Goal: Communication & Community: Answer question/provide support

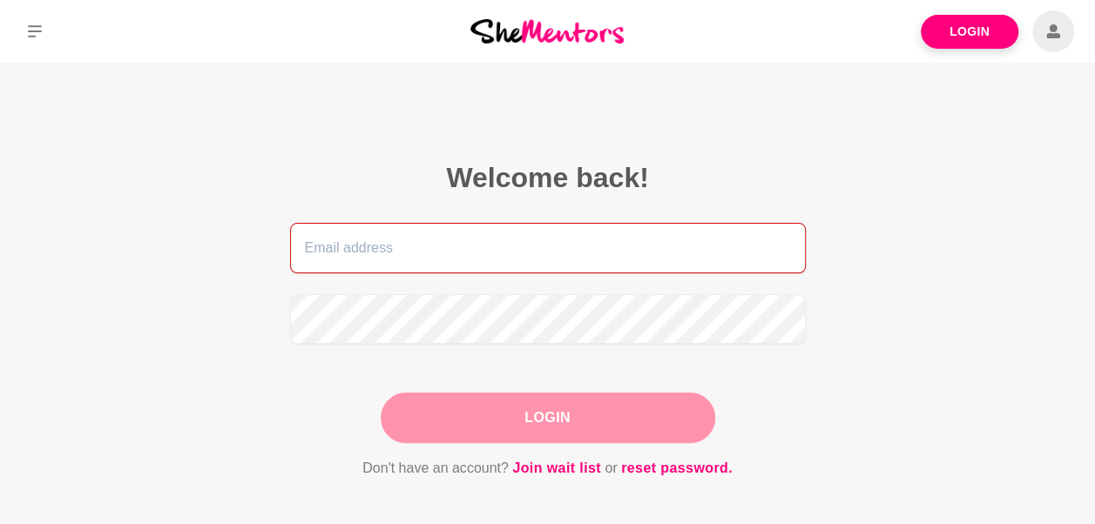
type input "[PERSON_NAME][EMAIL_ADDRESS][PERSON_NAME][DOMAIN_NAME]"
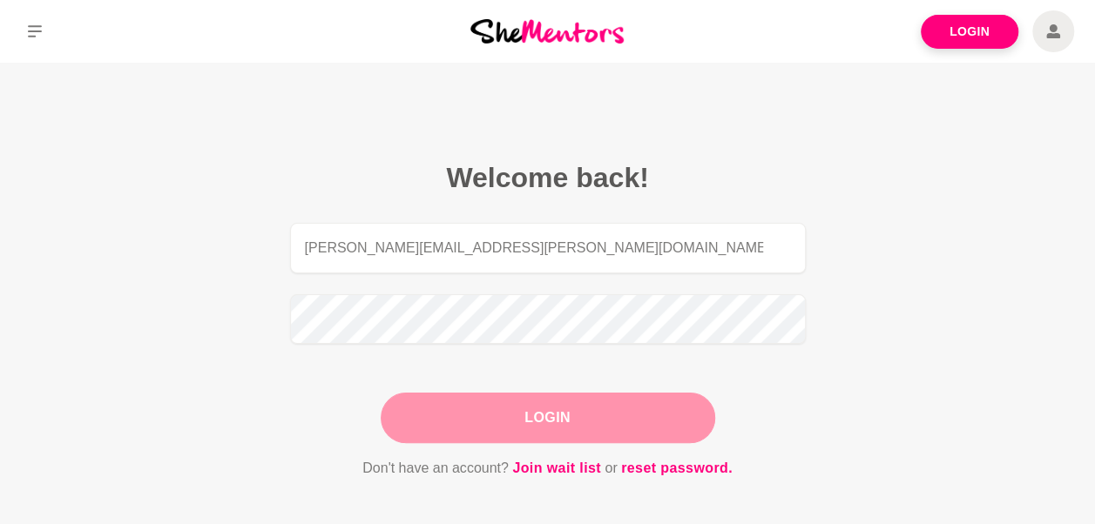
click at [545, 425] on div "Login" at bounding box center [548, 418] width 334 height 51
click at [545, 406] on button "Login" at bounding box center [548, 418] width 334 height 51
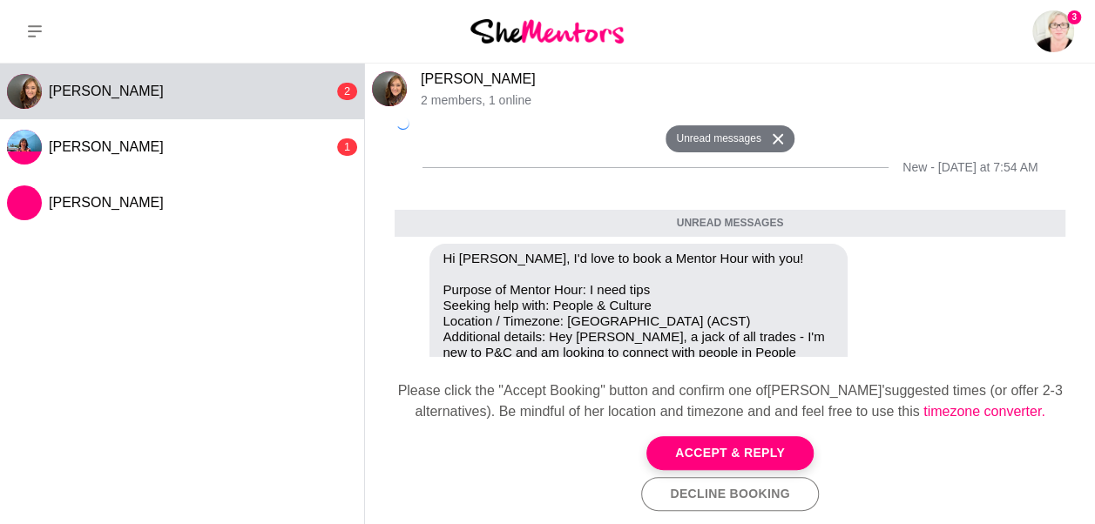
scroll to position [271, 0]
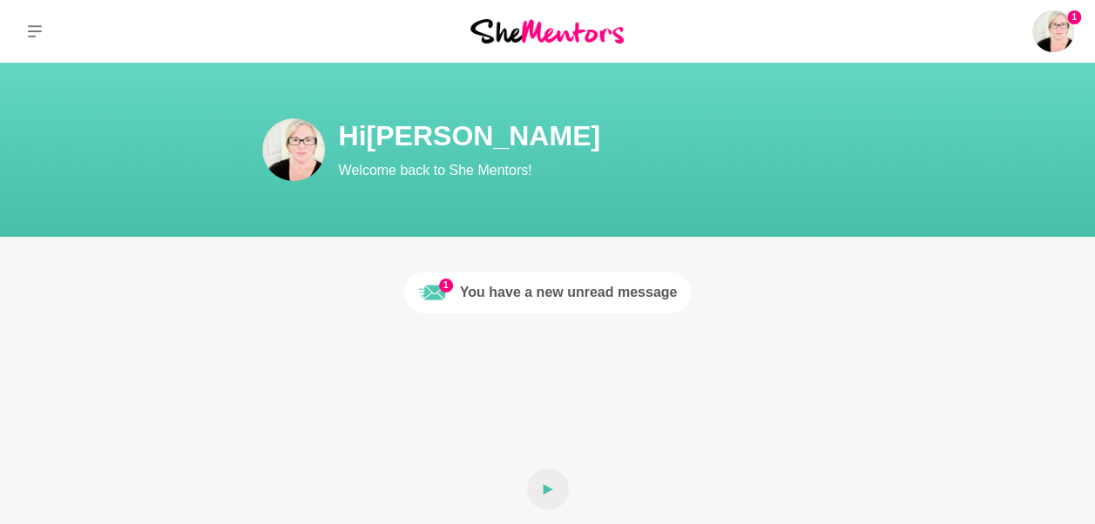
click at [498, 280] on link "1 You have a new unread message" at bounding box center [547, 293] width 287 height 42
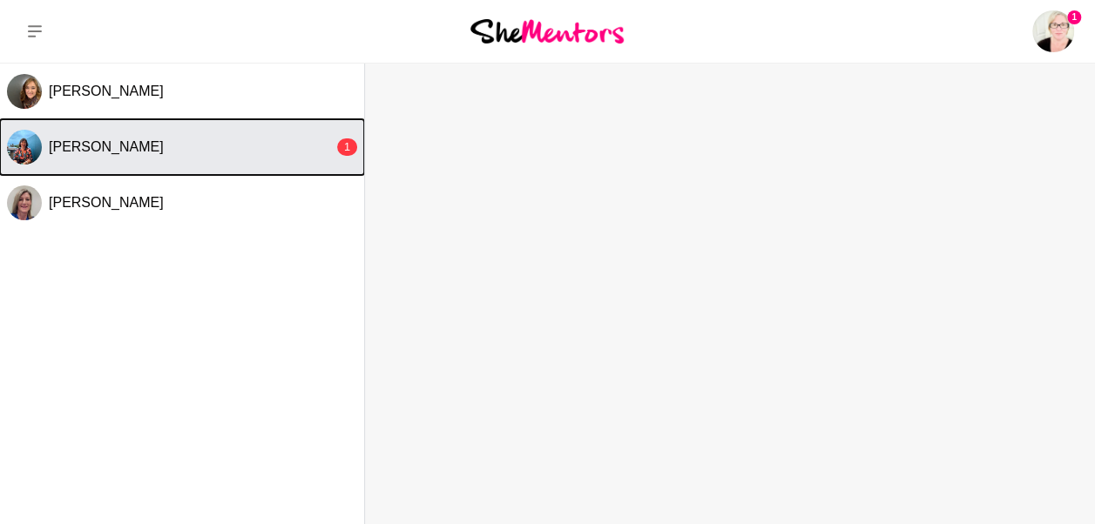
click at [73, 141] on span "[PERSON_NAME]" at bounding box center [106, 146] width 115 height 15
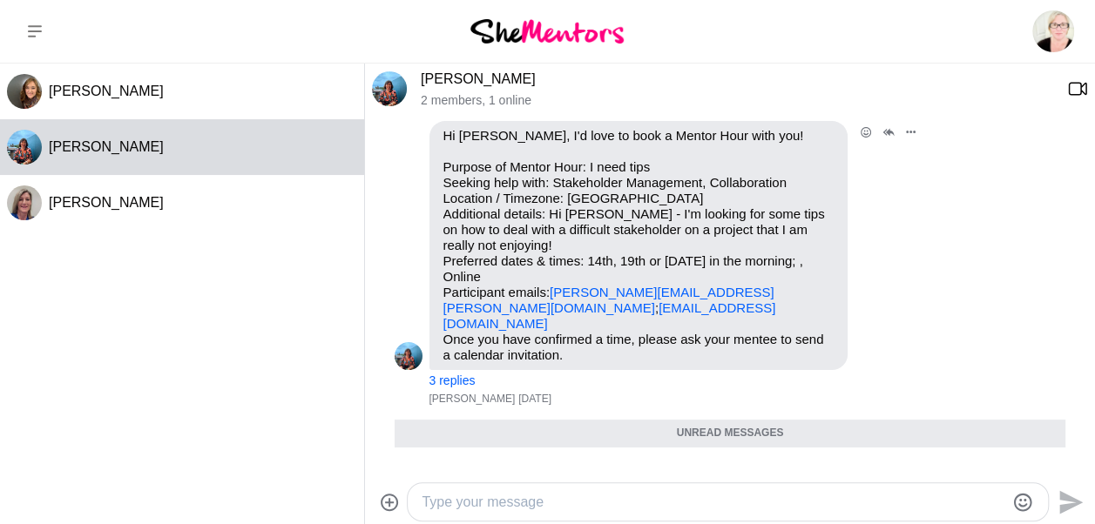
scroll to position [45, 0]
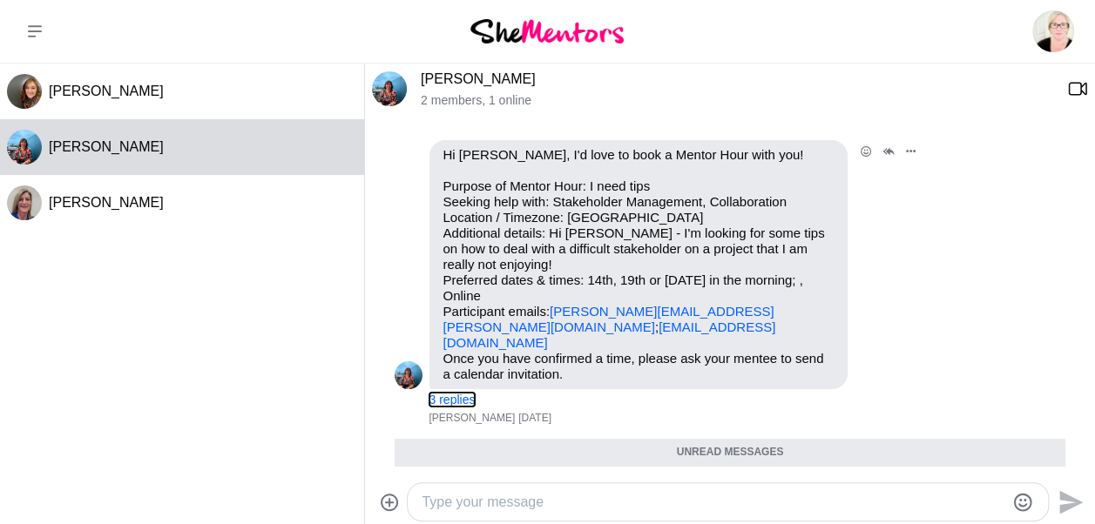
click at [467, 393] on button "3 replies" at bounding box center [452, 400] width 46 height 15
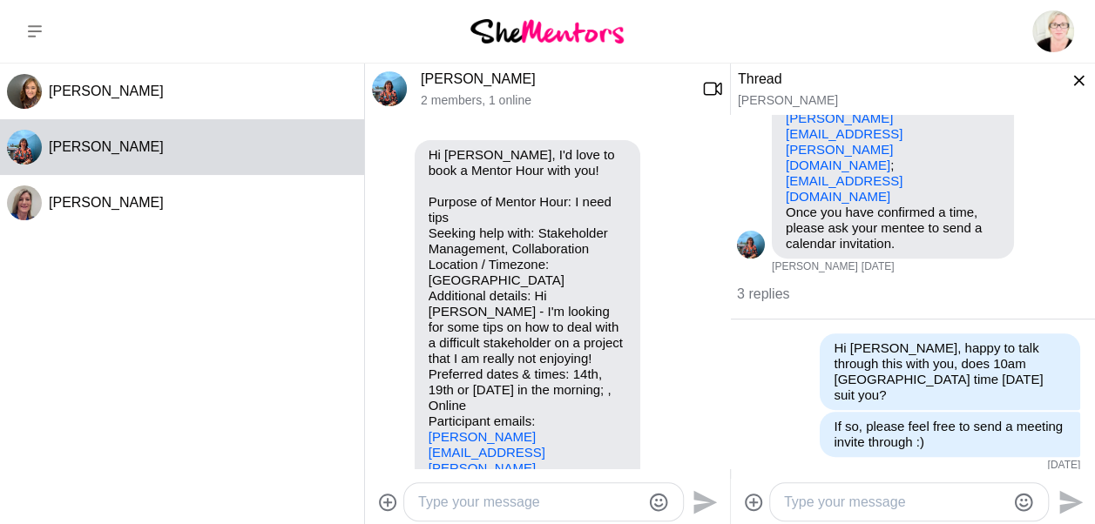
scroll to position [268, 0]
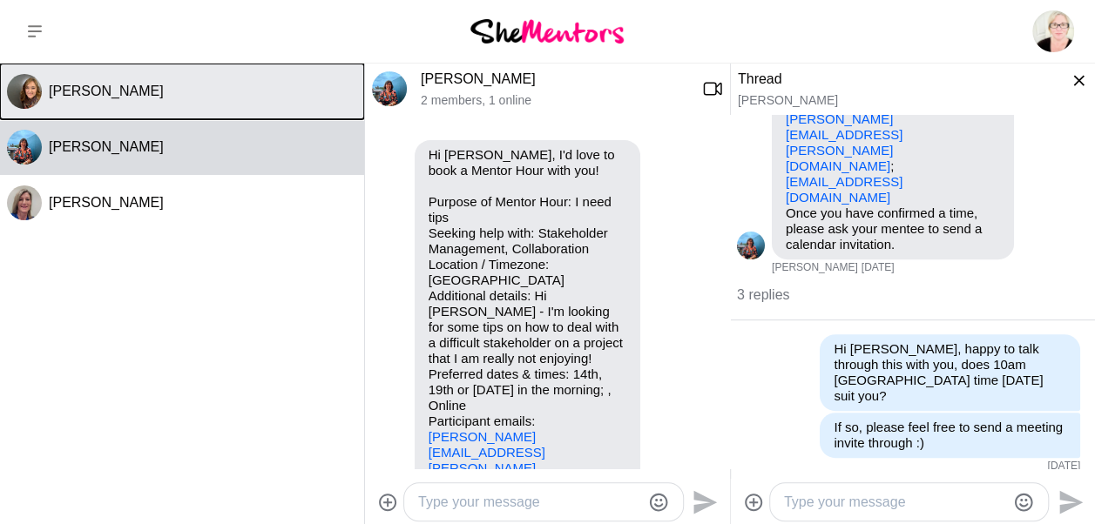
click at [120, 84] on span "[PERSON_NAME]" at bounding box center [106, 91] width 115 height 15
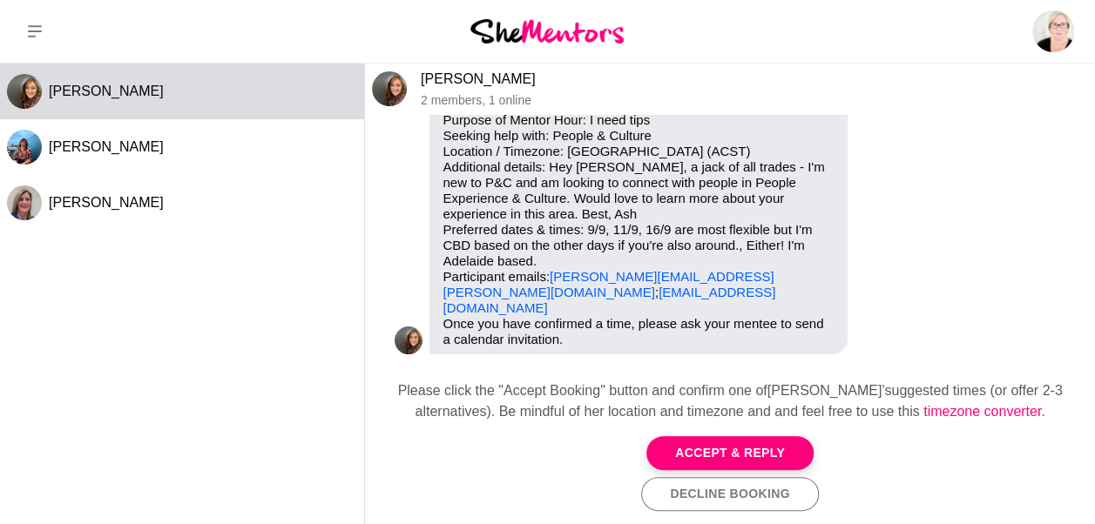
scroll to position [87, 0]
